Goal: Transaction & Acquisition: Purchase product/service

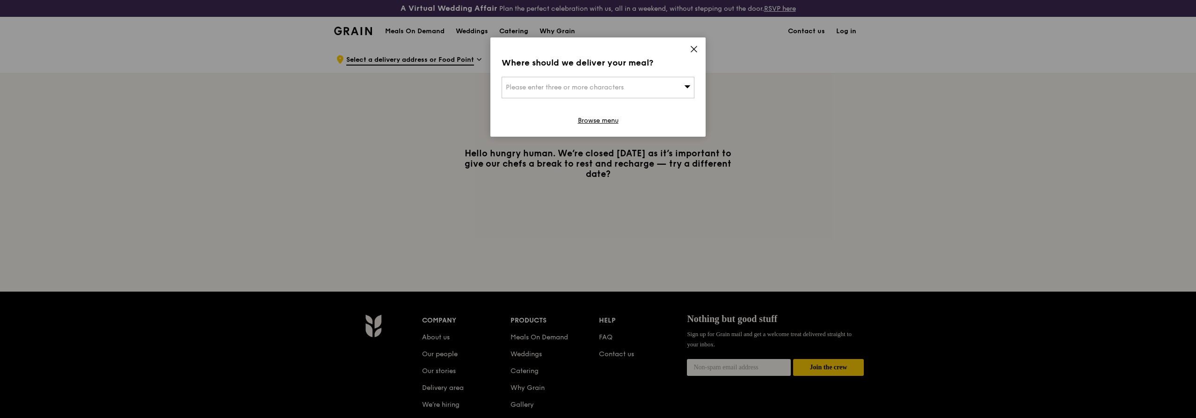
click at [520, 83] on div "Please enter three or more characters" at bounding box center [598, 88] width 193 height 22
click at [602, 90] on input "search" at bounding box center [598, 87] width 192 height 21
type input "487921"
click at [564, 107] on div "[STREET_ADDRESS]" at bounding box center [575, 106] width 139 height 9
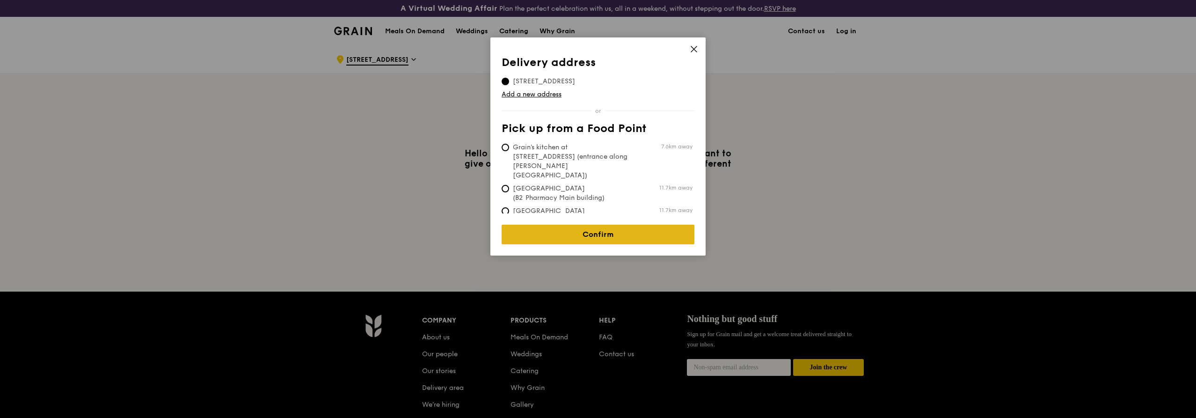
click at [591, 226] on link "Confirm" at bounding box center [598, 235] width 193 height 20
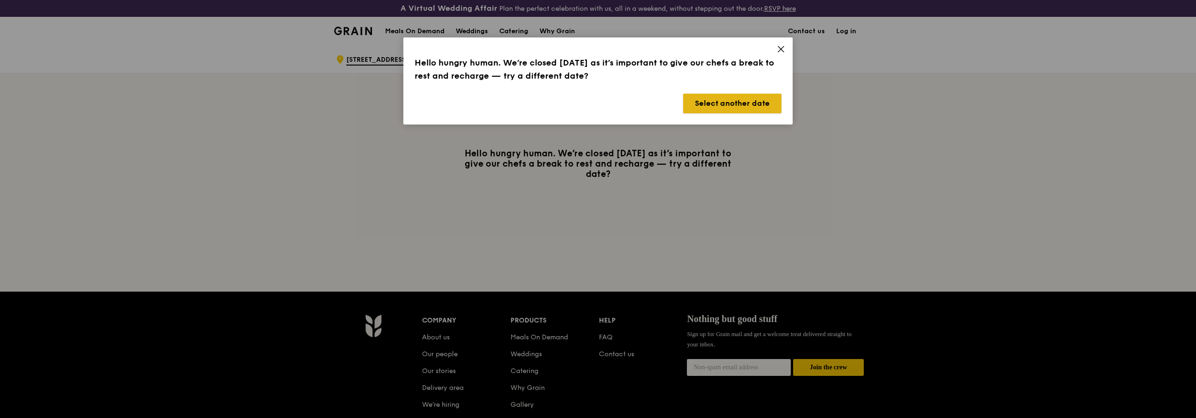
click at [722, 96] on button "Select another date" at bounding box center [732, 104] width 98 height 20
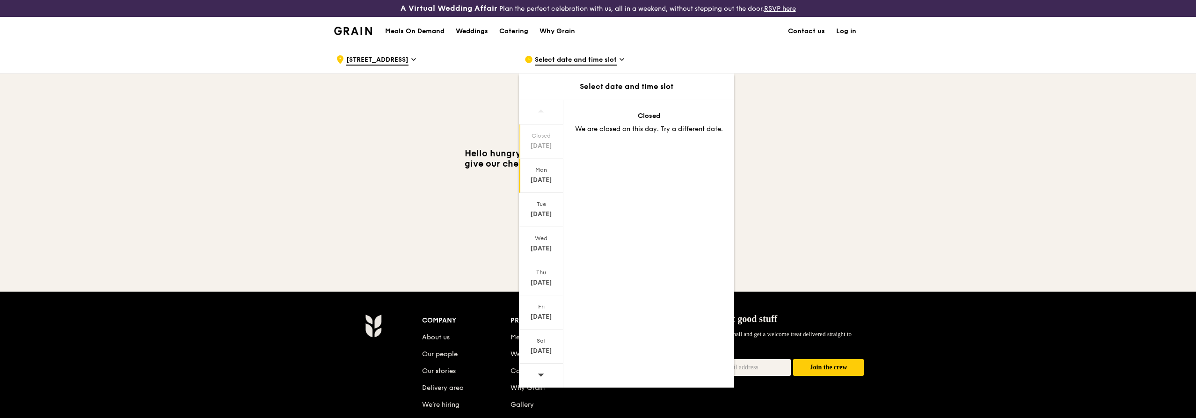
click at [540, 187] on div "[DATE]" at bounding box center [541, 176] width 44 height 34
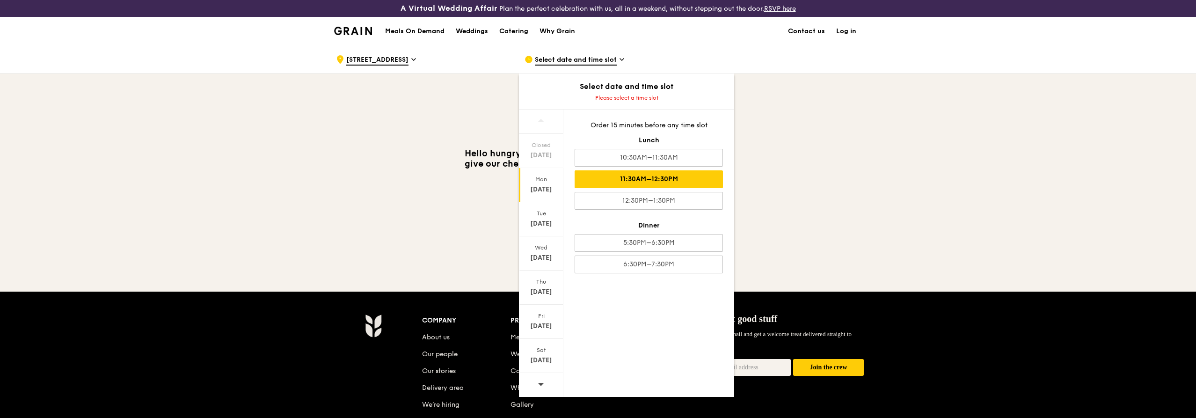
click at [661, 183] on div "11:30AM–12:30PM" at bounding box center [649, 179] width 148 height 18
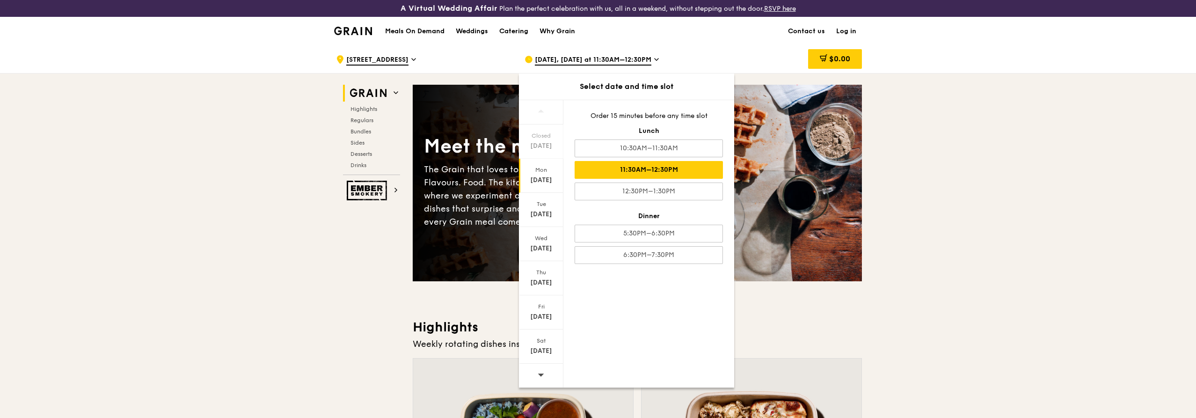
click at [655, 303] on div "Closed [DATE] [DATE] [DATE] [DATE] [DATE] [DATE] [DATE] Order 15 minutes before…" at bounding box center [626, 244] width 215 height 288
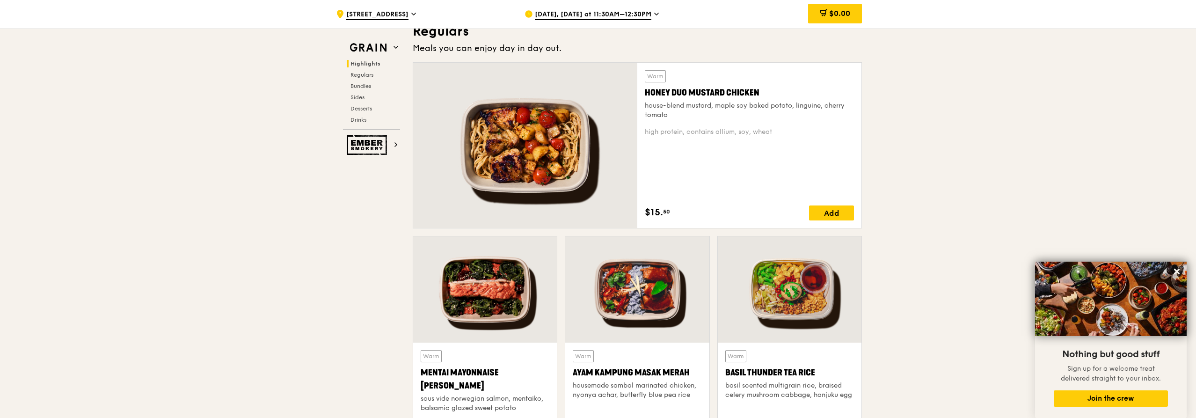
scroll to position [749, 0]
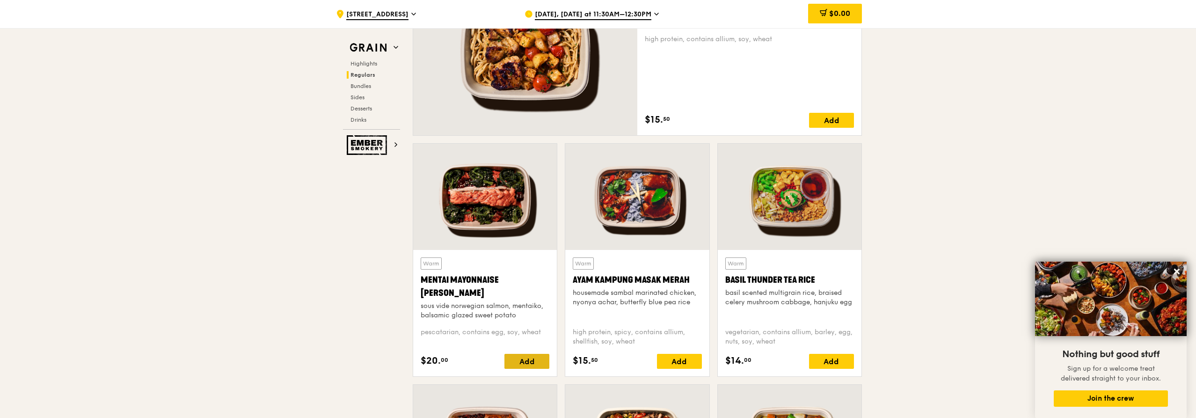
click at [526, 360] on div "Add" at bounding box center [527, 361] width 45 height 15
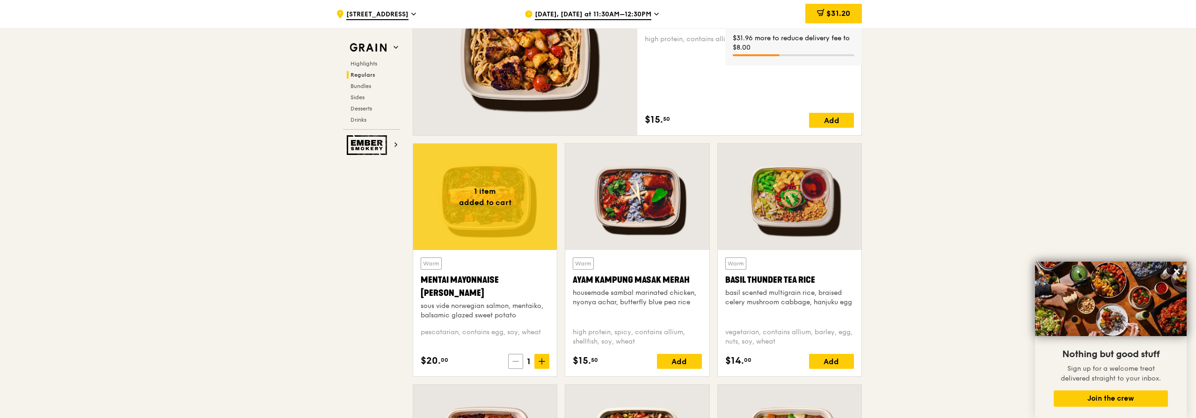
click at [518, 359] on icon at bounding box center [516, 361] width 7 height 7
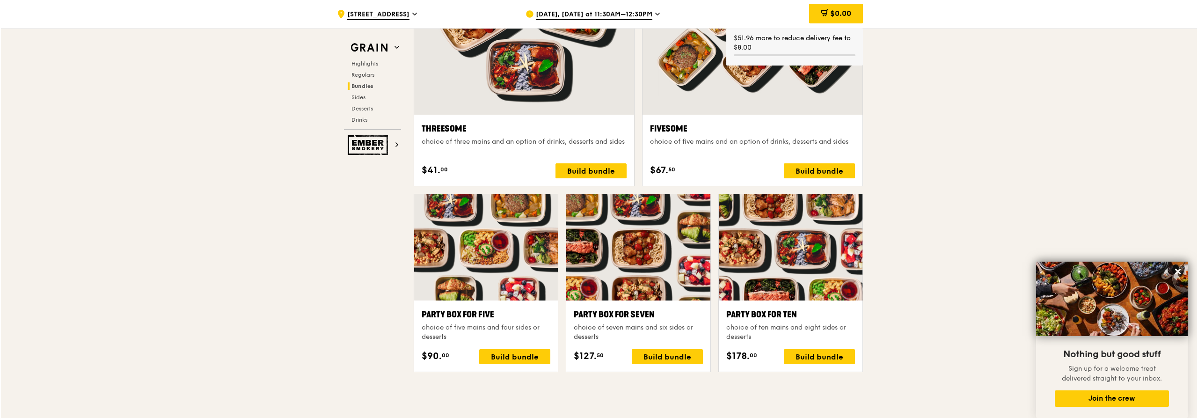
scroll to position [1779, 0]
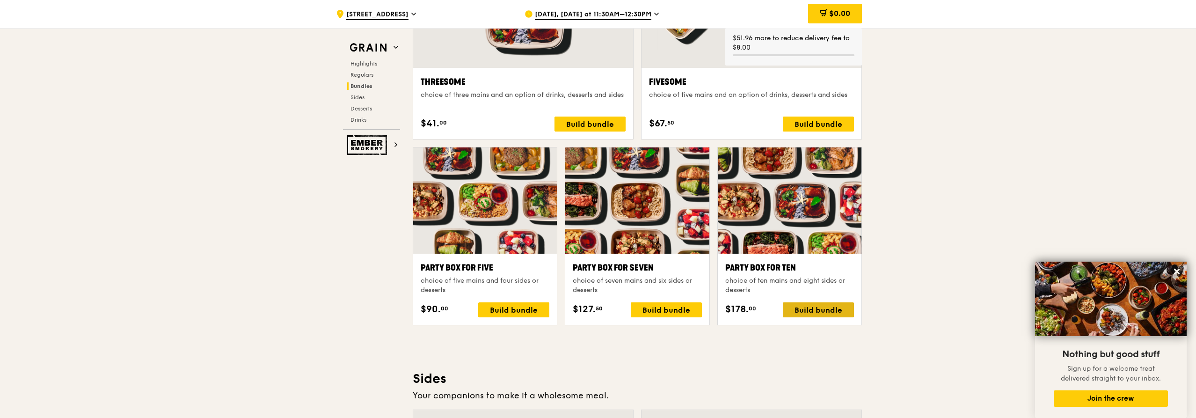
click at [805, 316] on div "Build bundle" at bounding box center [818, 309] width 71 height 15
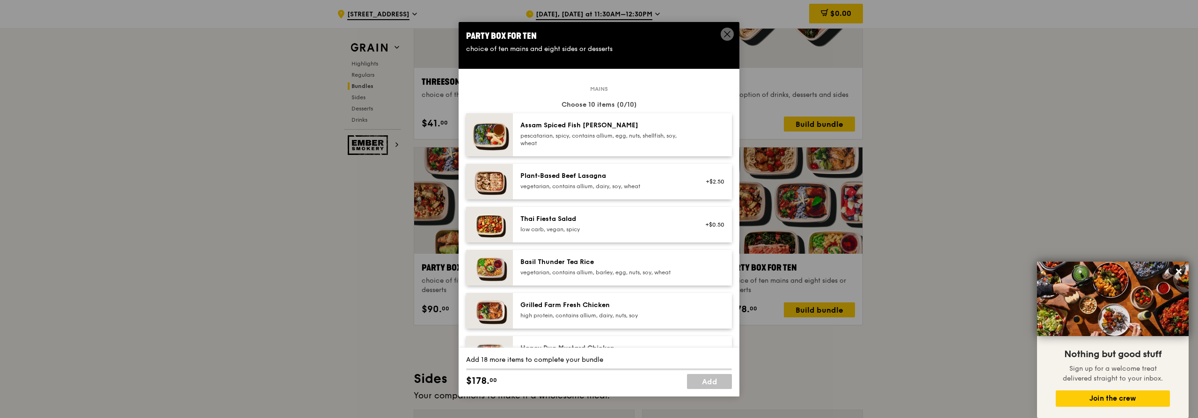
click at [600, 191] on div "Plant‑Based Beef Lasagna vegetarian, contains allium, dairy, soy, wheat" at bounding box center [604, 181] width 179 height 21
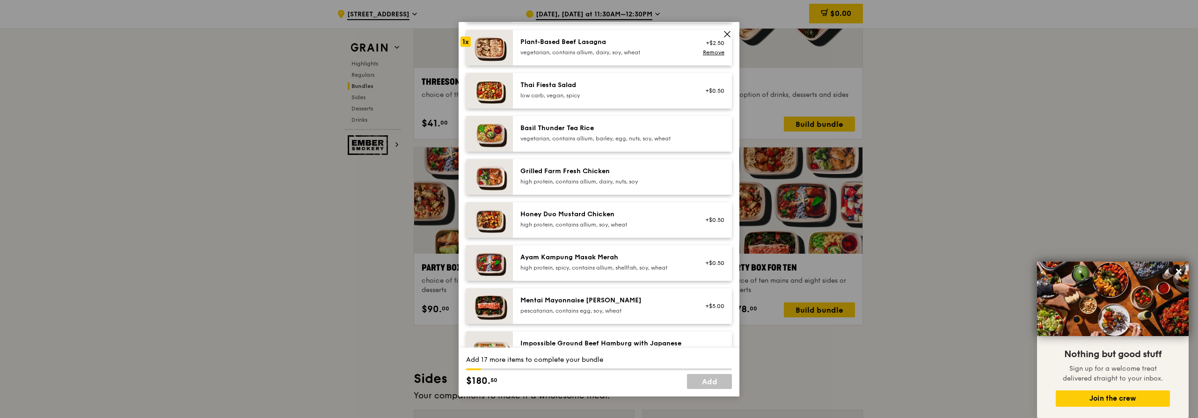
scroll to position [187, 0]
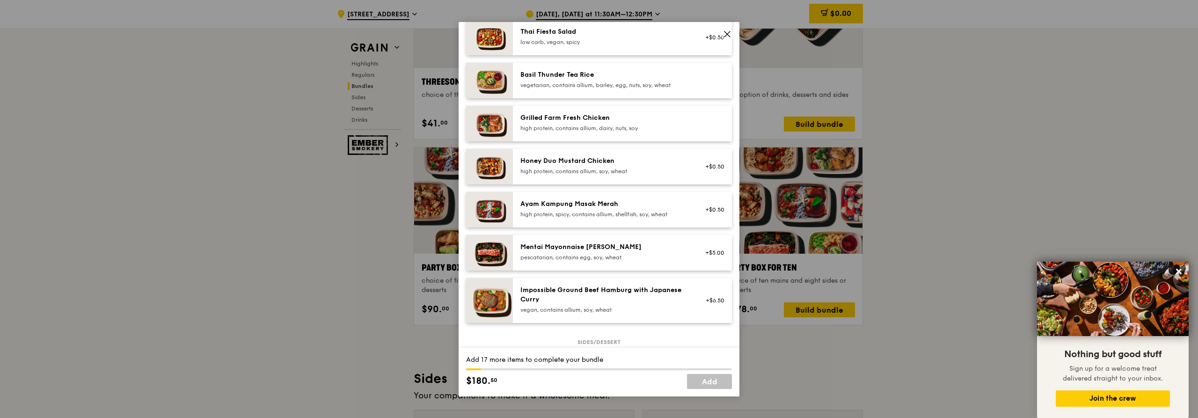
click at [603, 258] on div "pescatarian, contains egg, soy, wheat" at bounding box center [605, 257] width 168 height 7
click at [637, 305] on div "Impossible Ground Beef Hamburg with Japanese [PERSON_NAME] vegan, contains alli…" at bounding box center [605, 300] width 168 height 28
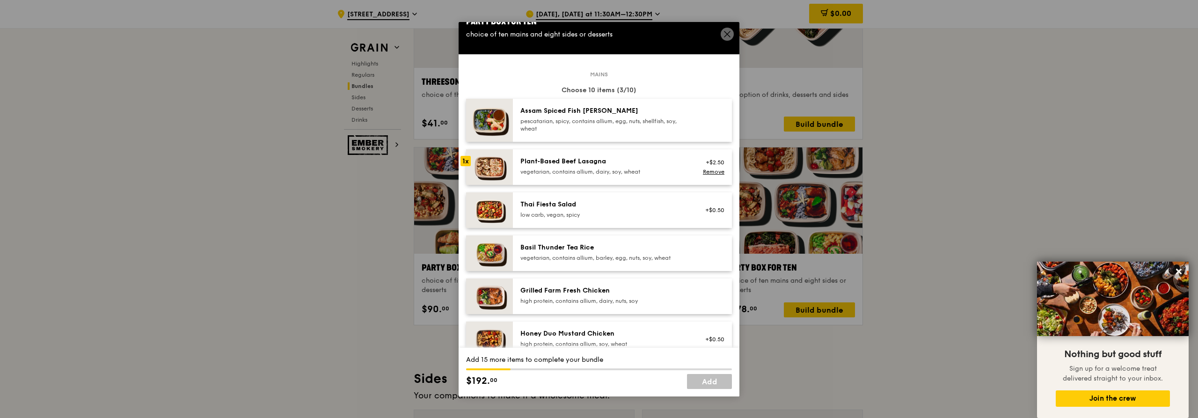
scroll to position [0, 0]
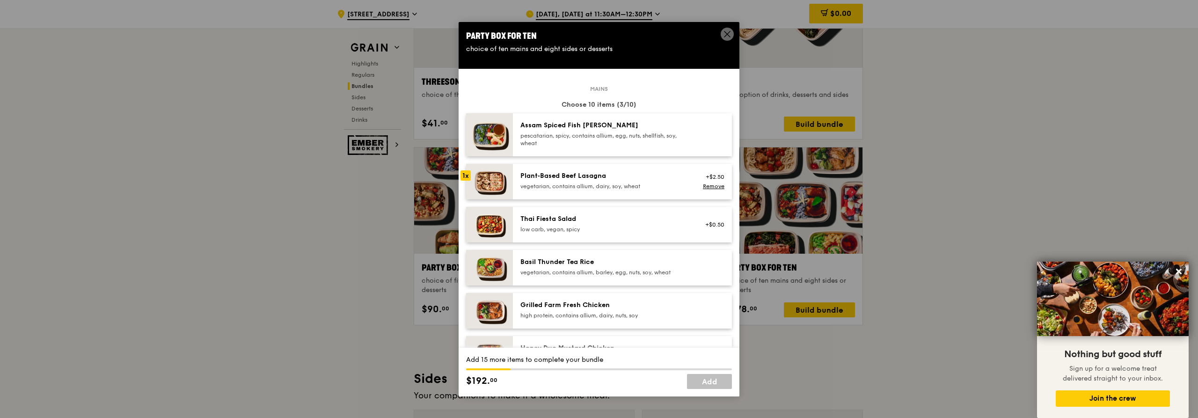
click at [556, 264] on div "Basil Thunder Tea Rice" at bounding box center [605, 261] width 168 height 9
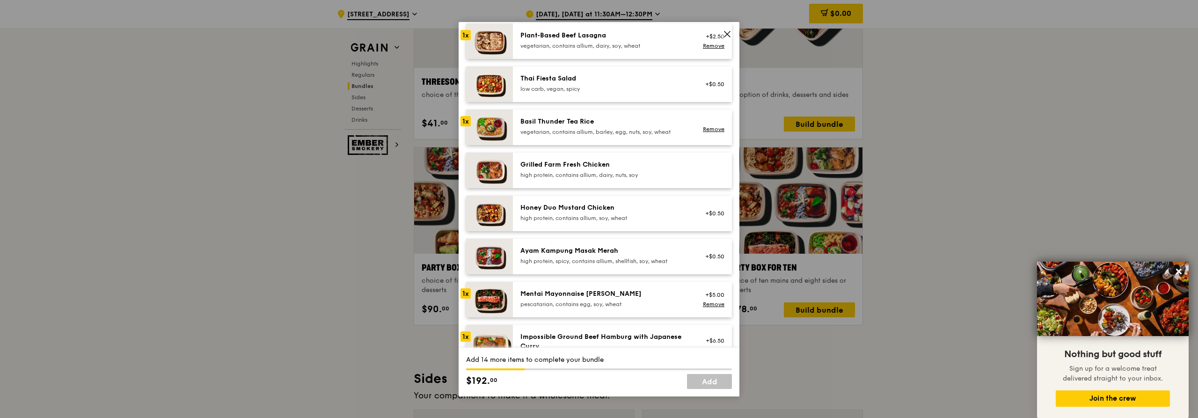
scroll to position [187, 0]
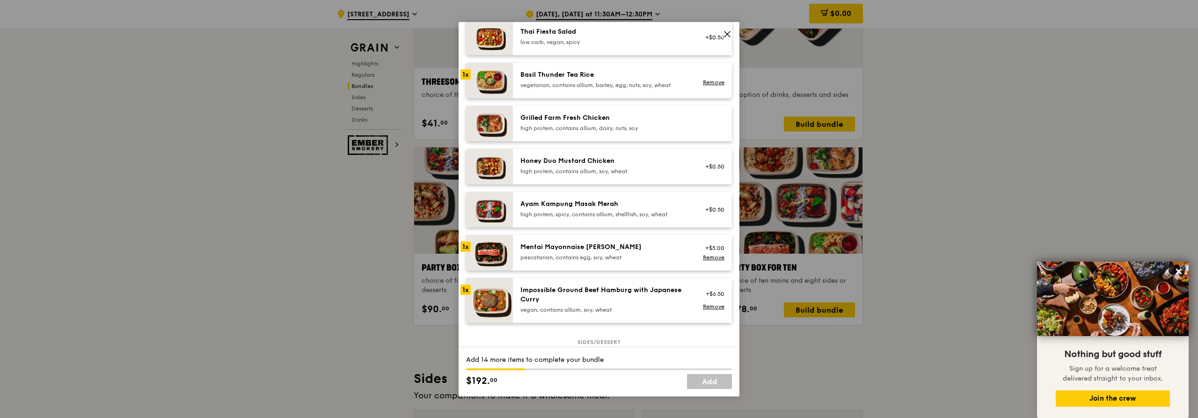
click at [566, 254] on div "pescatarian, contains egg, soy, wheat" at bounding box center [605, 257] width 168 height 7
click at [567, 301] on div "Impossible Ground Beef Hamburg with Japanese Curry" at bounding box center [605, 295] width 168 height 19
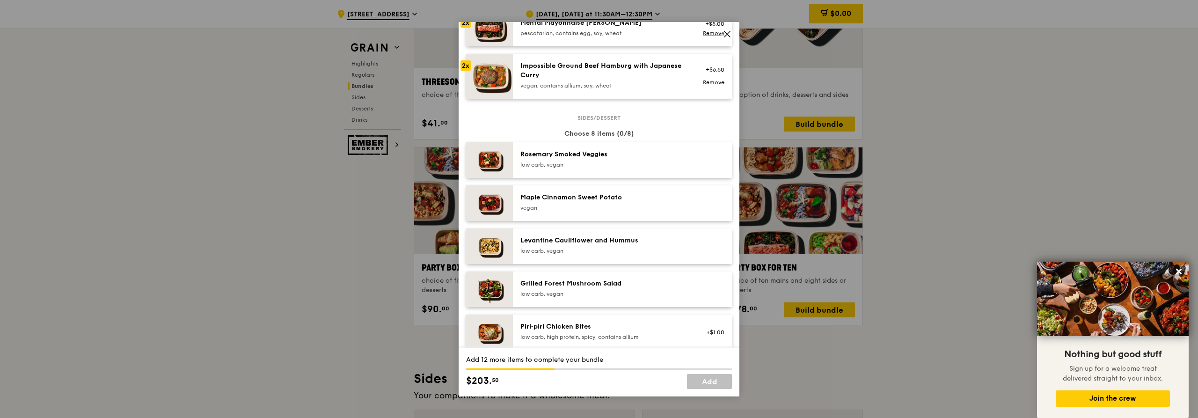
scroll to position [421, 0]
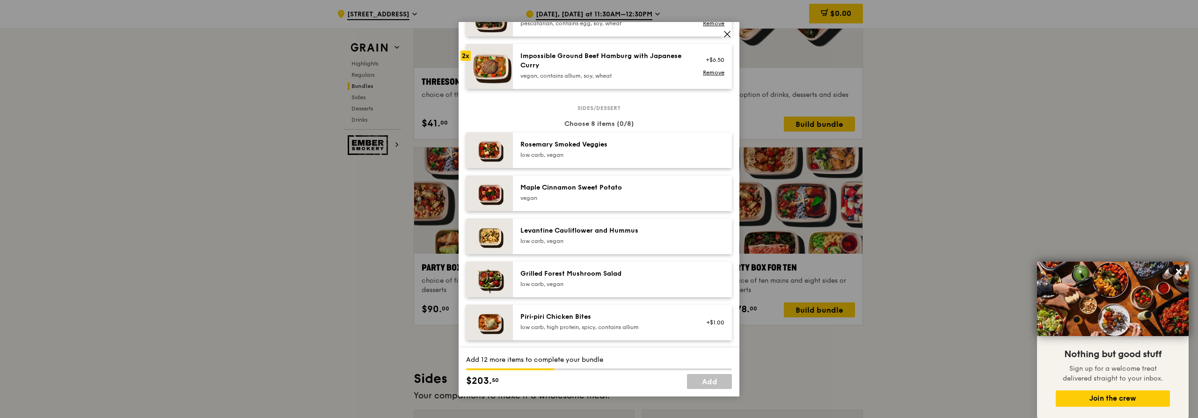
click at [565, 200] on div "vegan" at bounding box center [605, 197] width 168 height 7
click at [568, 156] on div "low carb, vegan" at bounding box center [605, 154] width 168 height 7
click at [580, 235] on div "Levantine Cauliflower and Hummus low carb, vegan" at bounding box center [605, 235] width 168 height 19
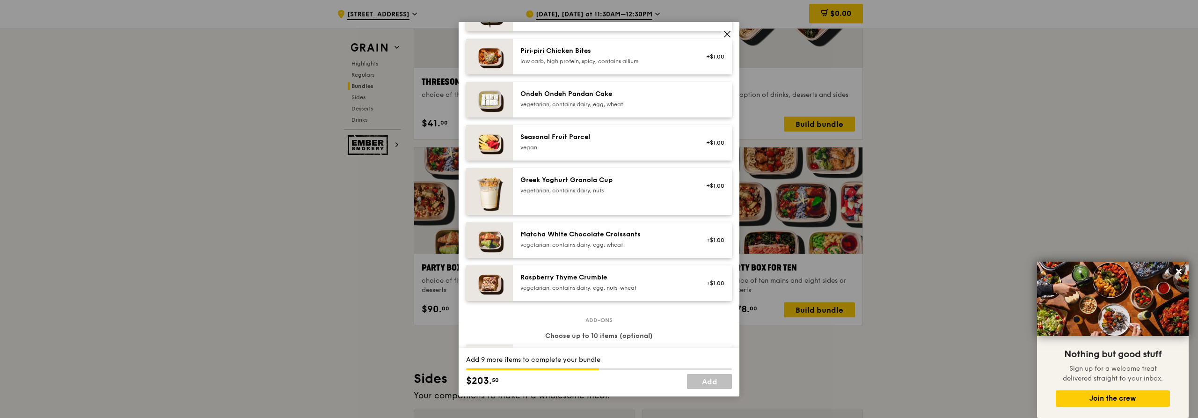
scroll to position [702, 0]
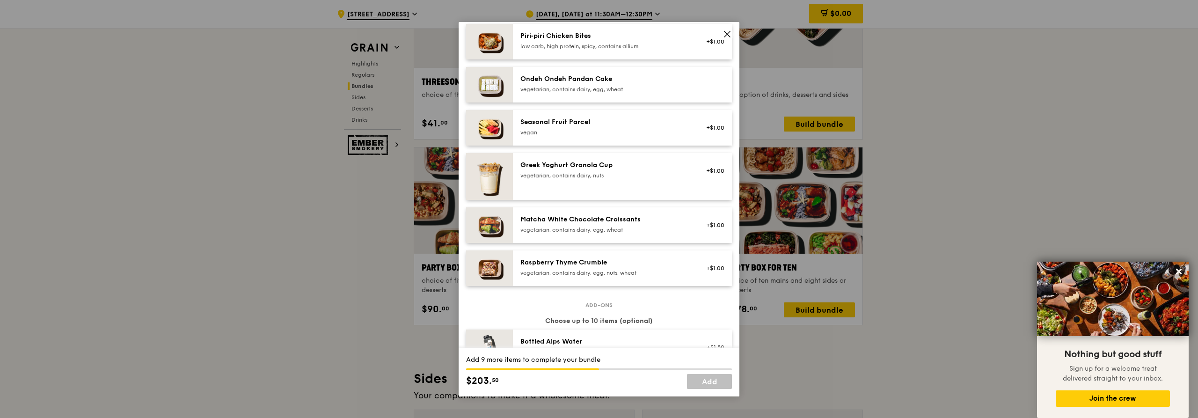
click at [595, 275] on div "vegetarian, contains dairy, egg, nuts, wheat" at bounding box center [605, 272] width 168 height 7
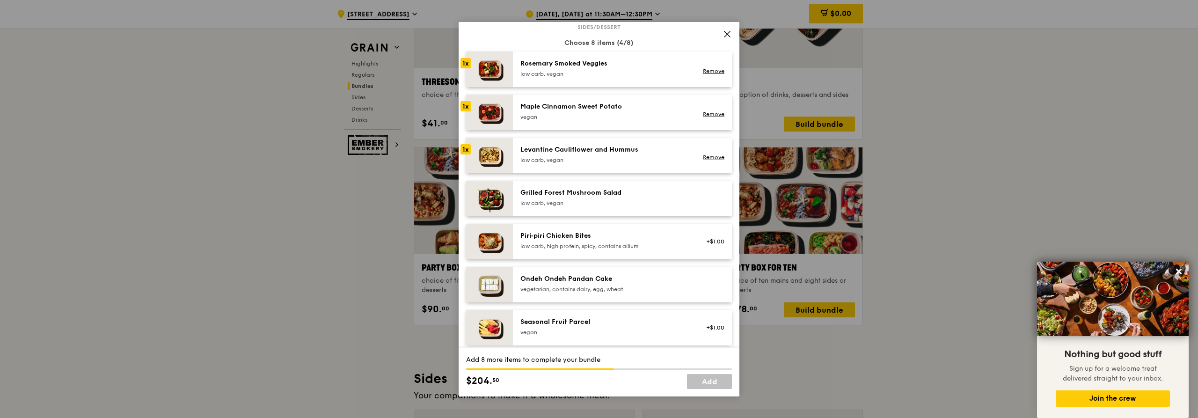
scroll to position [421, 0]
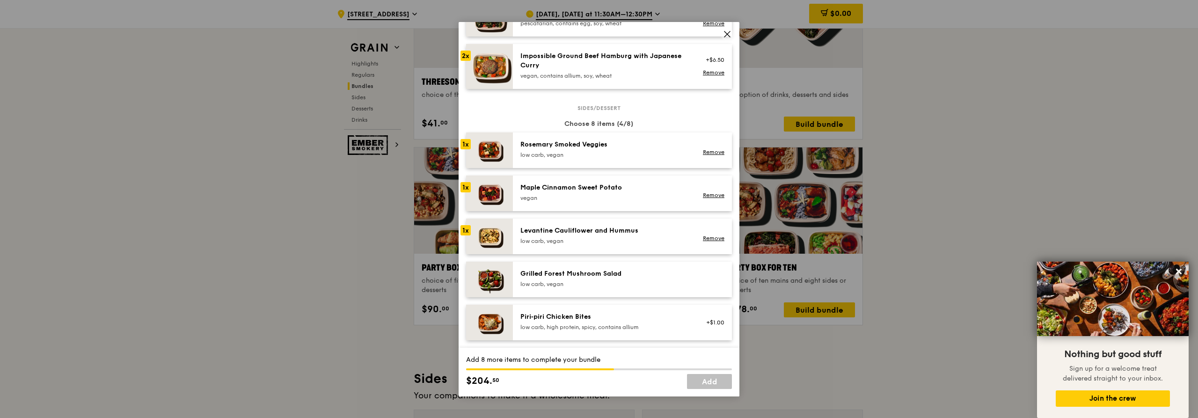
click at [566, 147] on div "Rosemary Smoked Veggies" at bounding box center [605, 144] width 168 height 9
click at [570, 185] on div "Maple Cinnamon Sweet Potato" at bounding box center [605, 187] width 168 height 9
click at [594, 226] on div "Levantine Cauliflower and Hummus" at bounding box center [605, 230] width 168 height 9
click at [631, 281] on div "low carb, vegan" at bounding box center [605, 283] width 168 height 7
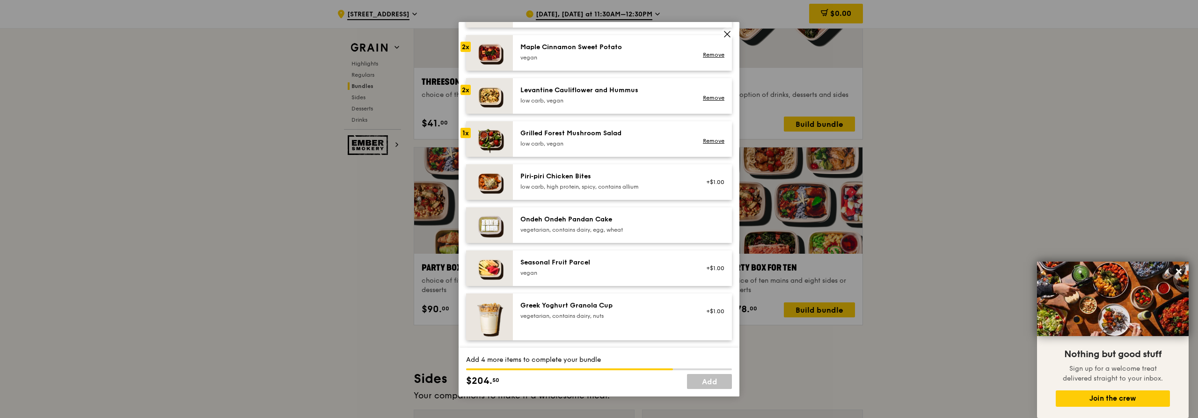
scroll to position [702, 0]
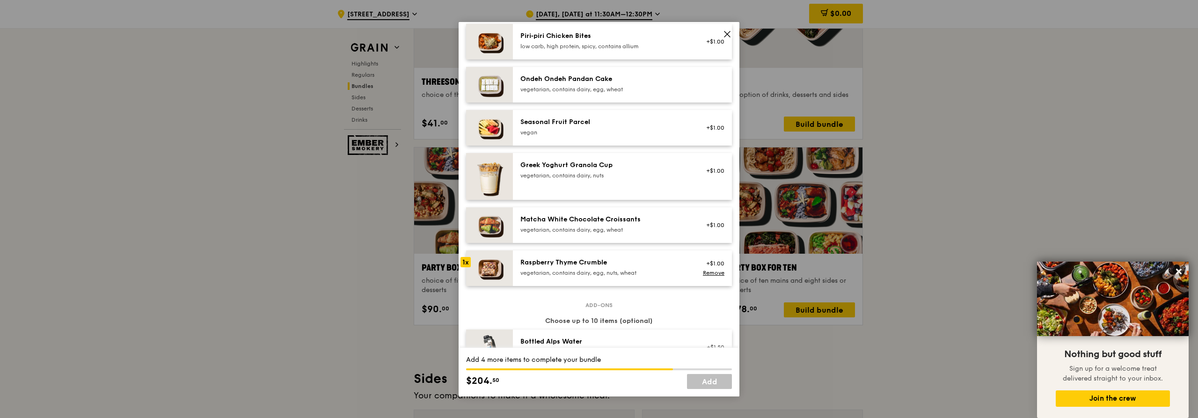
click at [633, 272] on div "vegetarian, contains dairy, egg, nuts, wheat" at bounding box center [605, 272] width 168 height 7
click at [705, 273] on link "Remove" at bounding box center [714, 273] width 22 height 7
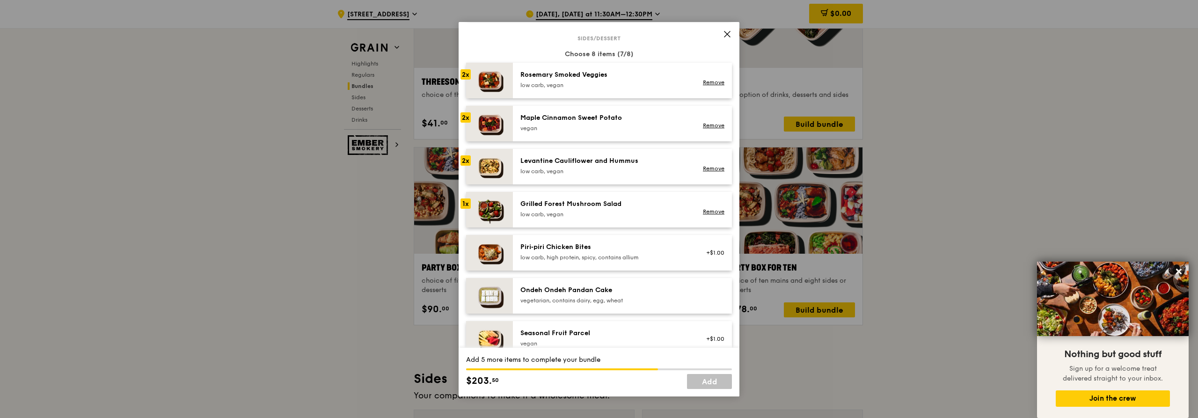
scroll to position [468, 0]
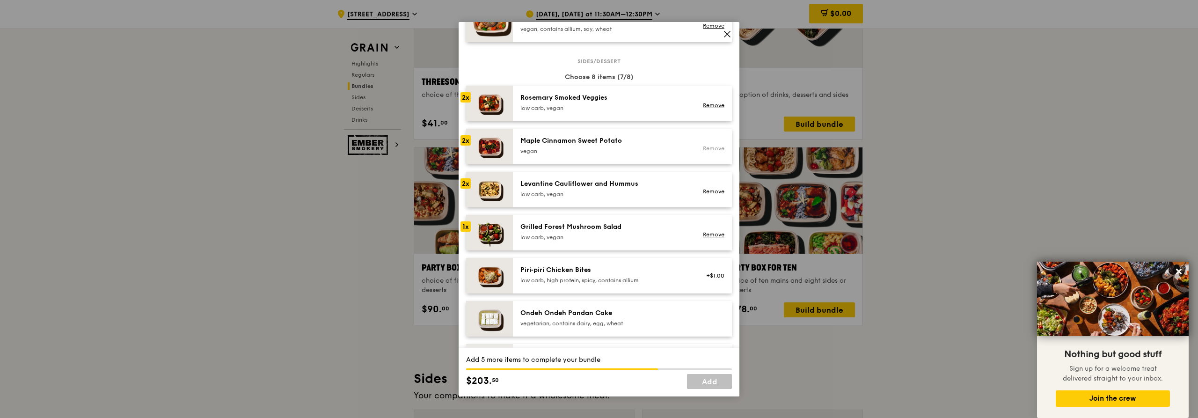
click at [706, 148] on link "Remove" at bounding box center [714, 148] width 22 height 7
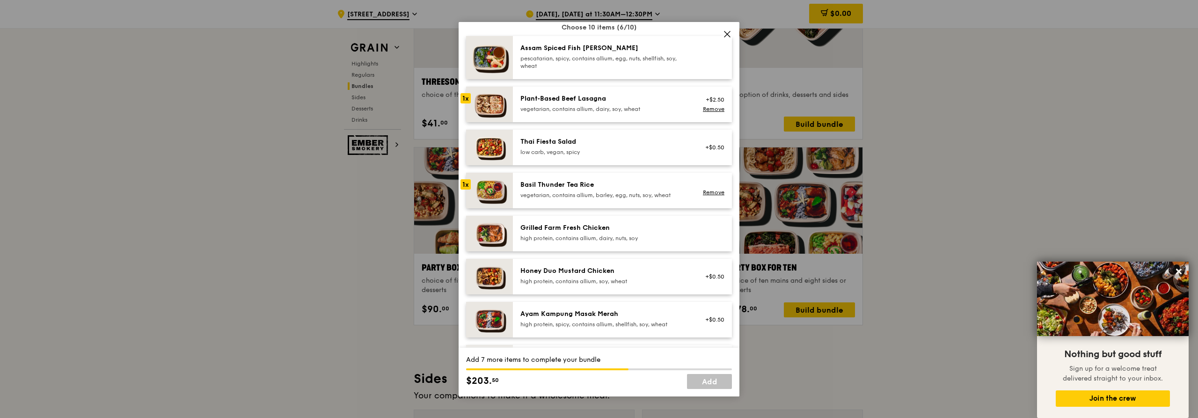
scroll to position [94, 0]
